Goal: Navigation & Orientation: Find specific page/section

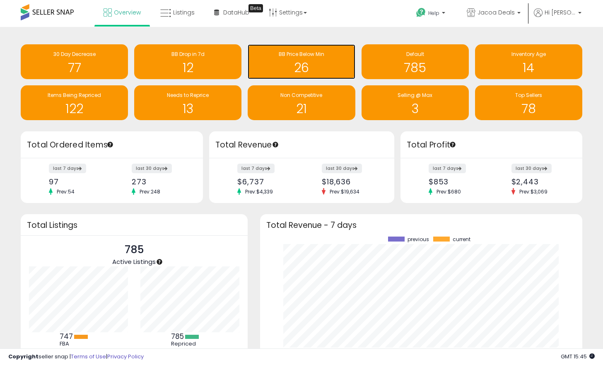
click at [331, 63] on h1 "26" at bounding box center [301, 68] width 99 height 14
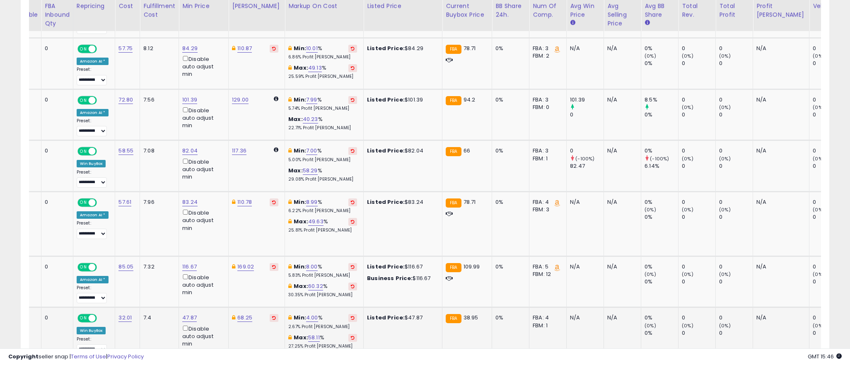
drag, startPoint x: 25, startPoint y: 113, endPoint x: 728, endPoint y: 318, distance: 732.9
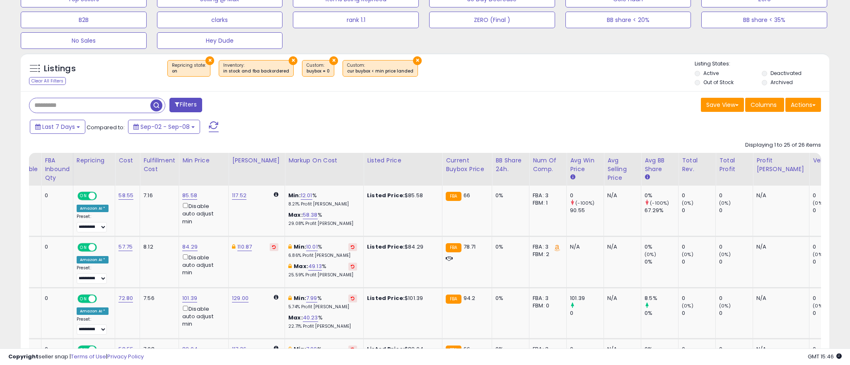
click at [495, 136] on div "Last 7 Days Compared to: Sep-02 - Sep-08" at bounding box center [325, 127] width 594 height 19
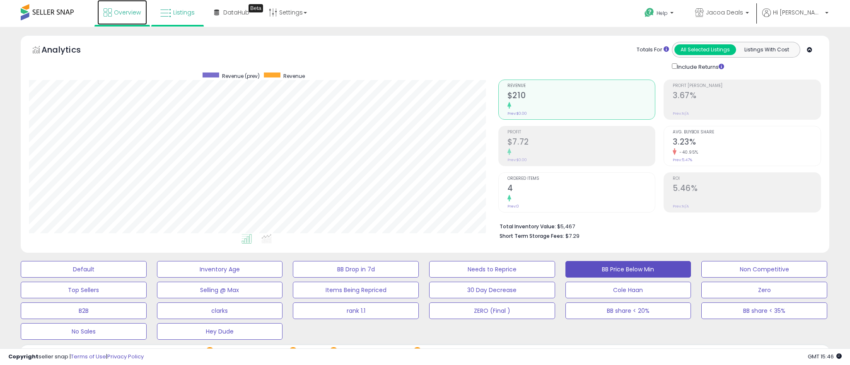
click at [123, 13] on span "Overview" at bounding box center [127, 12] width 27 height 8
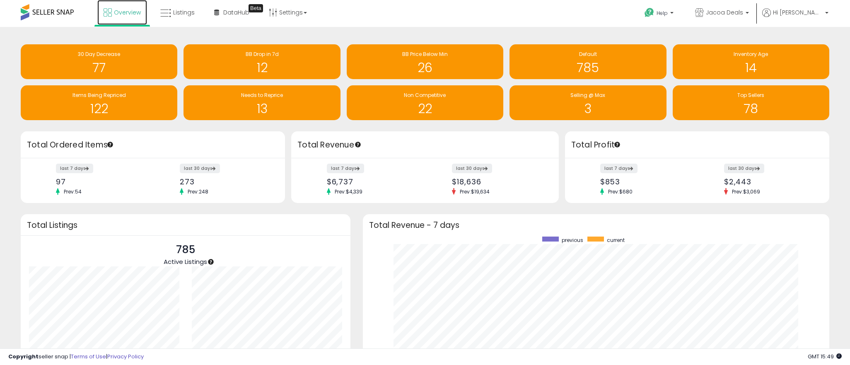
click at [137, 17] on link "Overview" at bounding box center [122, 12] width 50 height 25
click at [128, 13] on span "Overview" at bounding box center [127, 12] width 27 height 8
click at [125, 14] on span "Overview" at bounding box center [127, 12] width 27 height 8
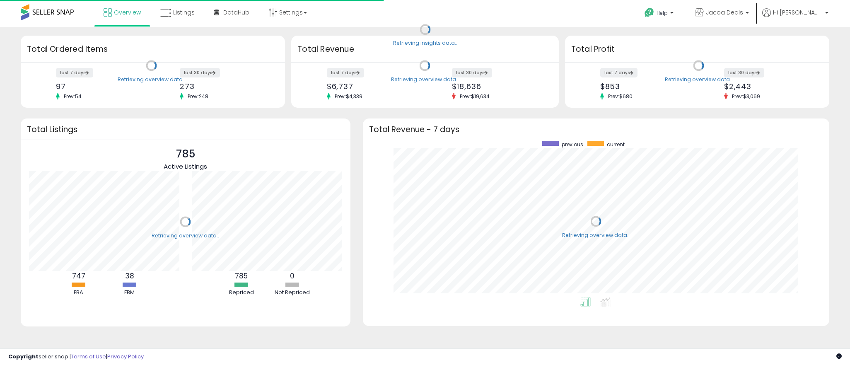
scroll to position [156, 450]
